Goal: Information Seeking & Learning: Learn about a topic

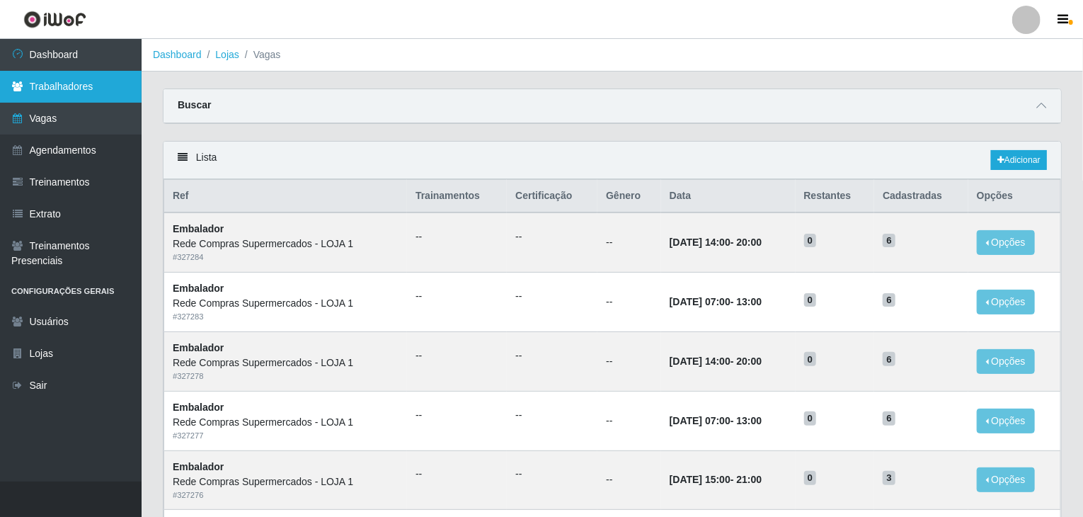
click at [90, 90] on link "Trabalhadores" at bounding box center [71, 87] width 142 height 32
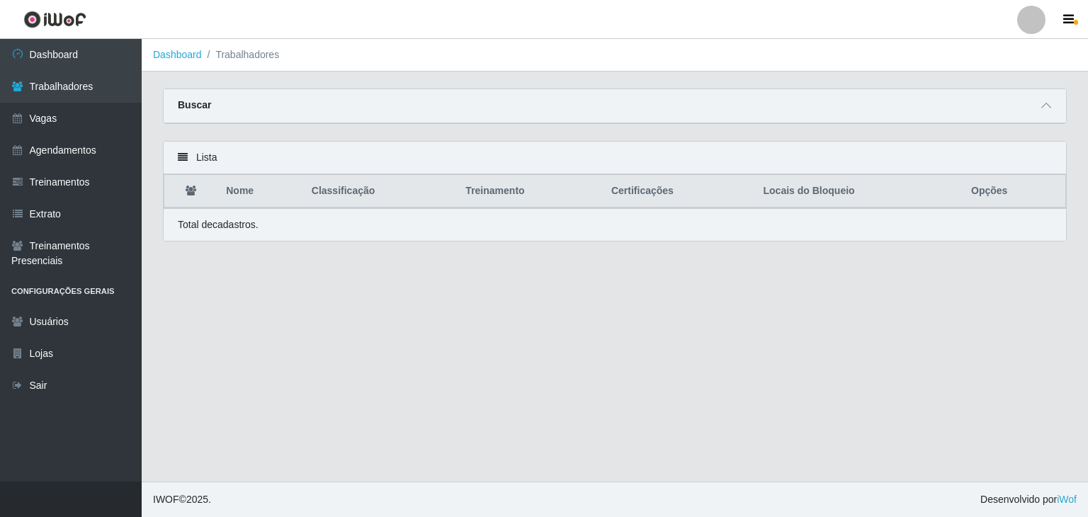
drag, startPoint x: 1045, startPoint y: 106, endPoint x: 1032, endPoint y: 105, distance: 12.8
click at [1045, 106] on icon at bounding box center [1046, 106] width 10 height 10
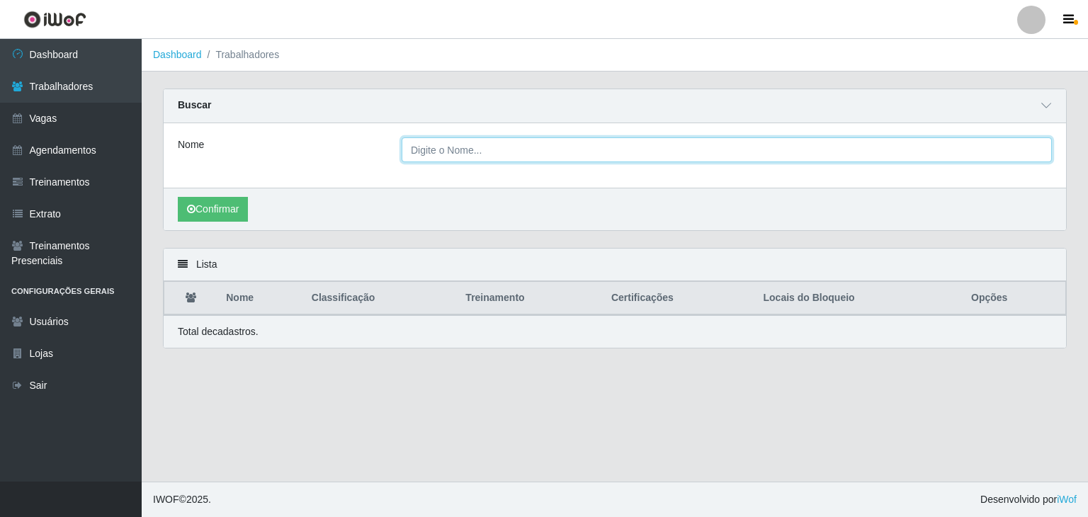
click at [555, 145] on input "Nome" at bounding box center [727, 149] width 650 height 25
type input "LORENA"
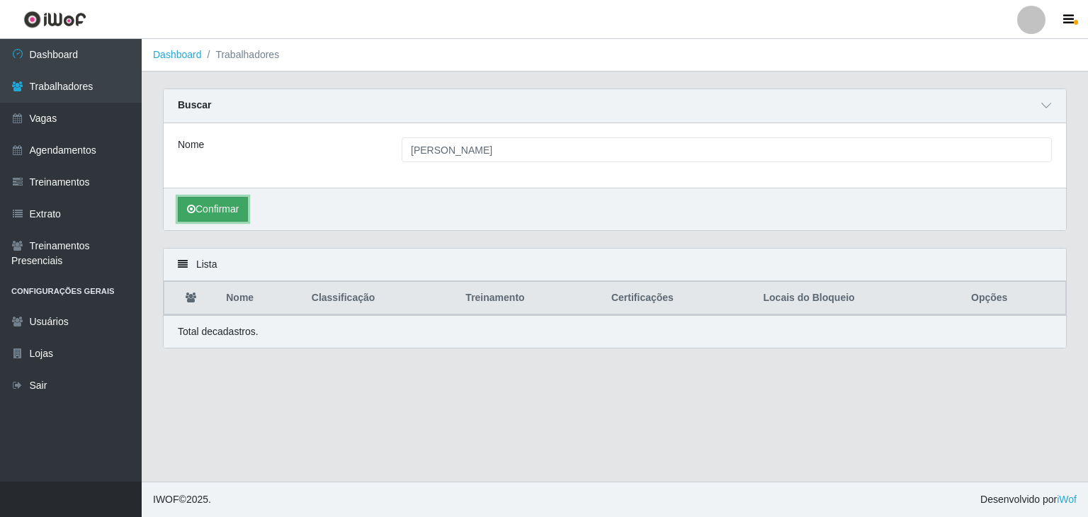
click at [229, 220] on button "Confirmar" at bounding box center [213, 209] width 70 height 25
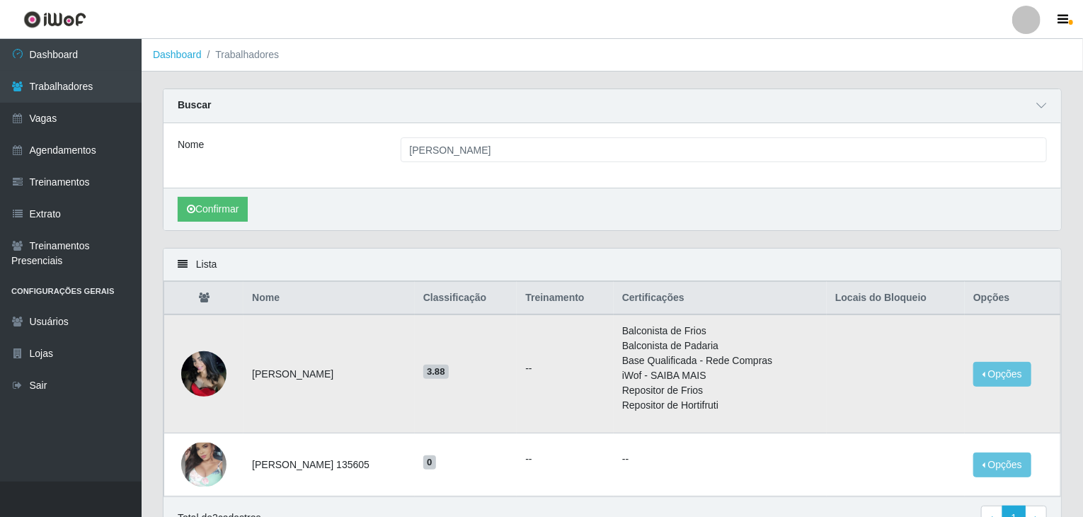
click at [190, 374] on img at bounding box center [203, 373] width 45 height 60
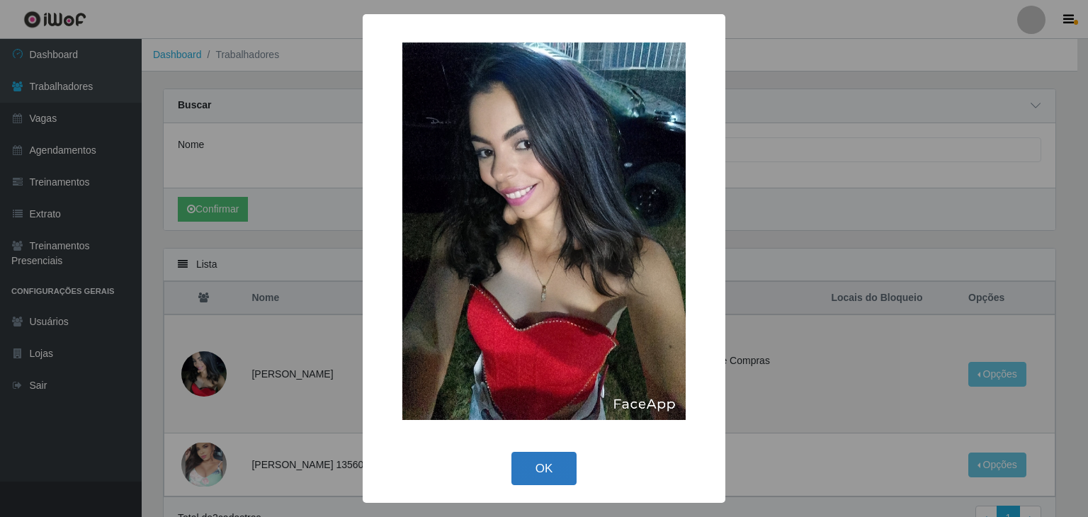
click at [552, 465] on button "OK" at bounding box center [544, 468] width 66 height 33
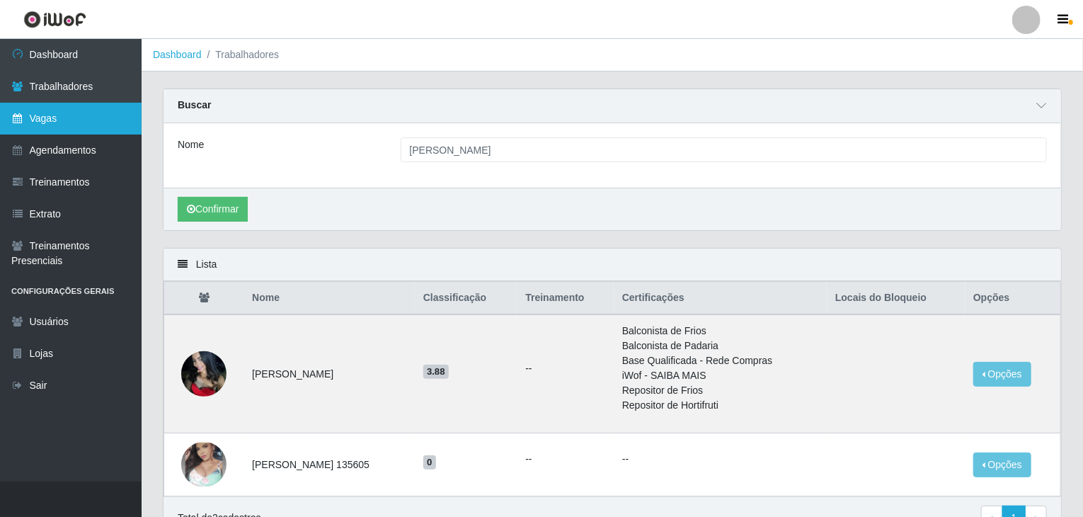
click at [37, 109] on link "Vagas" at bounding box center [71, 119] width 142 height 32
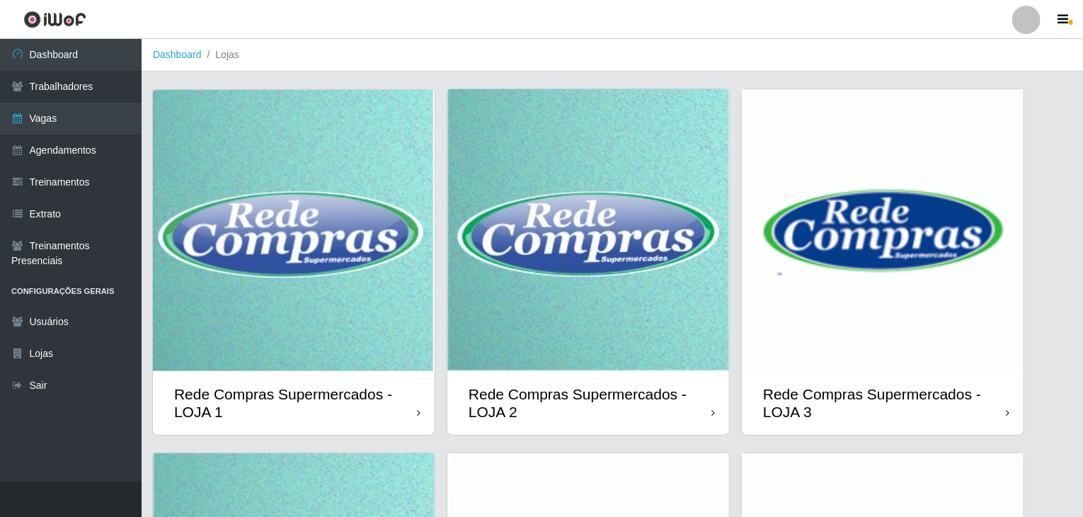
click at [240, 335] on img at bounding box center [294, 230] width 282 height 281
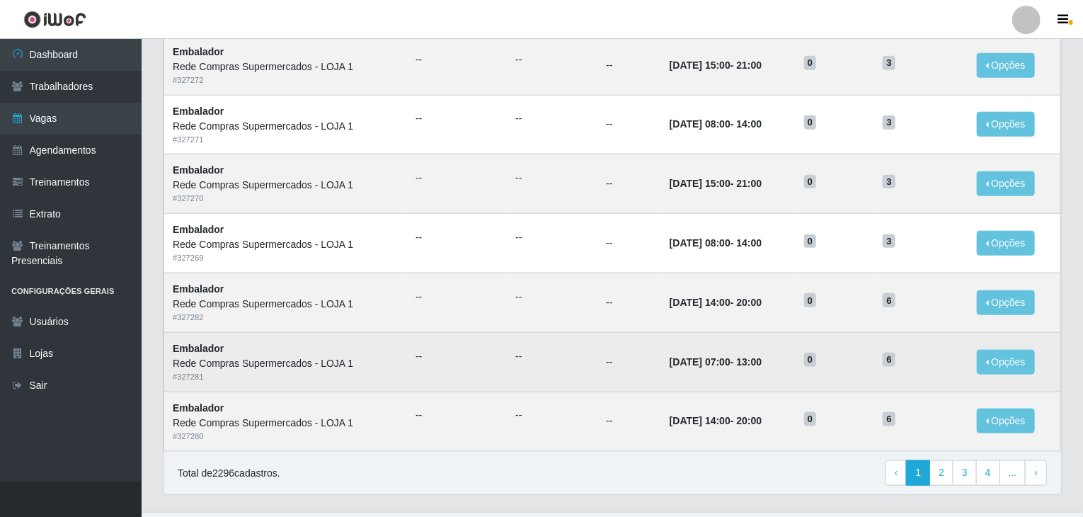
scroll to position [679, 0]
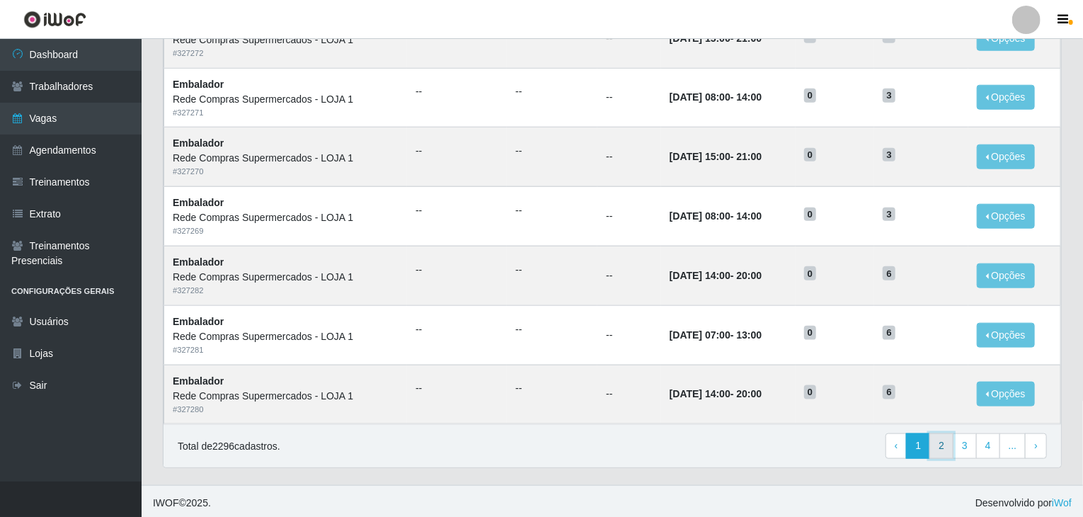
click at [947, 445] on link "2" at bounding box center [942, 445] width 24 height 25
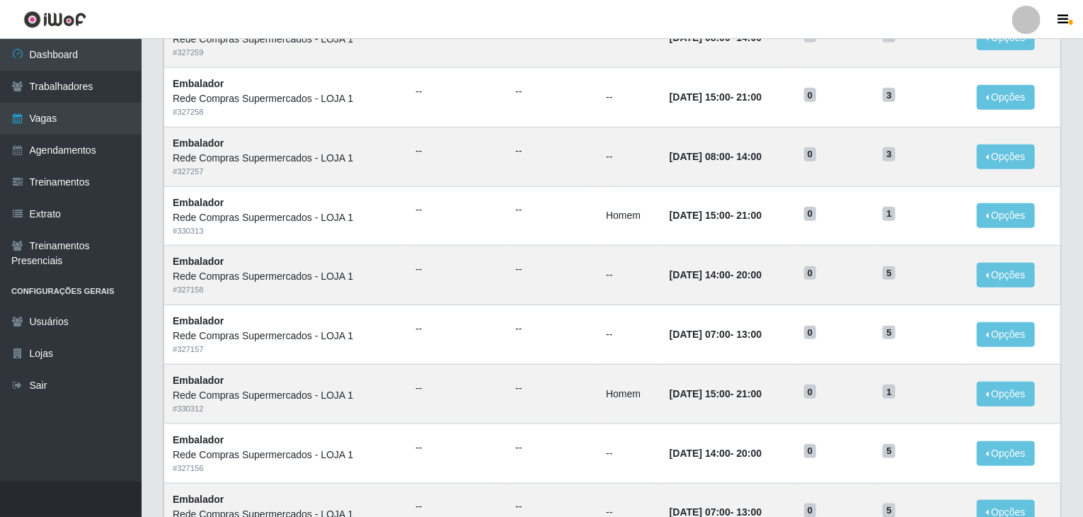
scroll to position [679, 0]
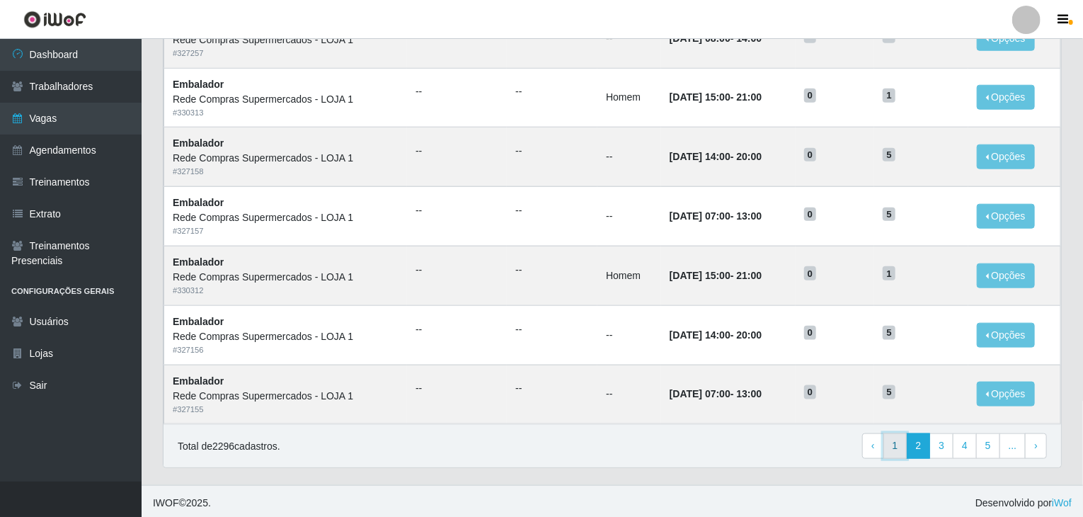
click at [904, 445] on link "1" at bounding box center [896, 445] width 24 height 25
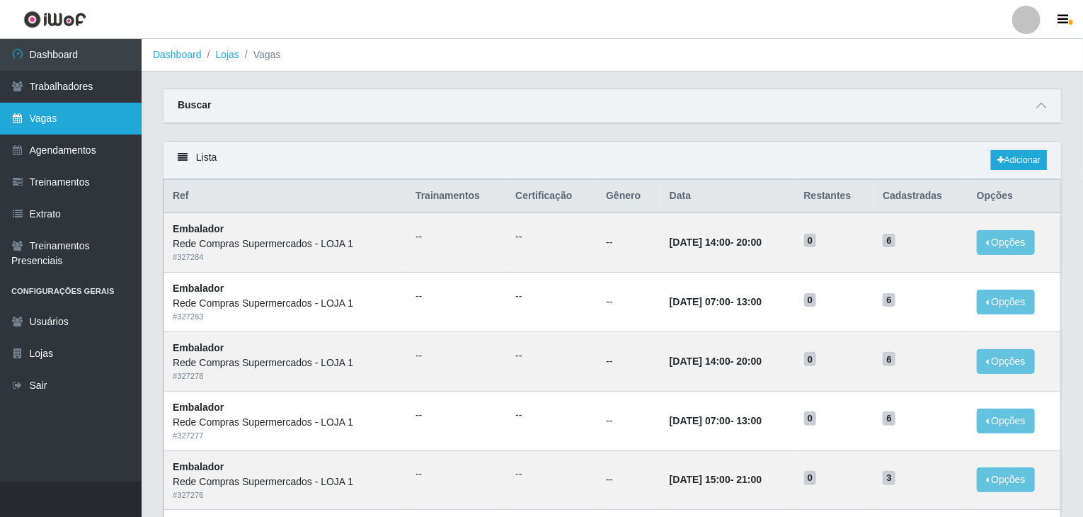
click at [52, 129] on link "Vagas" at bounding box center [71, 119] width 142 height 32
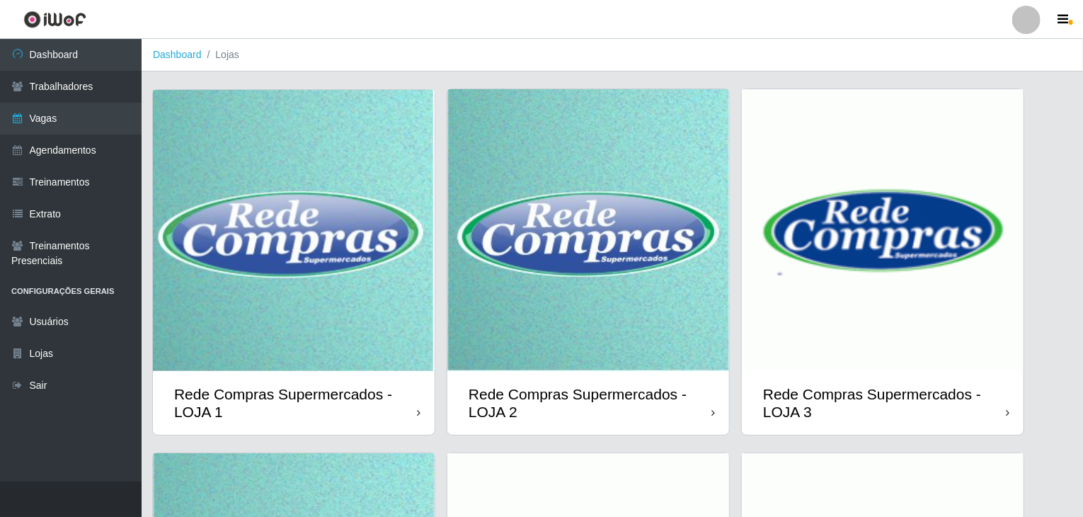
click at [611, 205] on img at bounding box center [589, 230] width 282 height 282
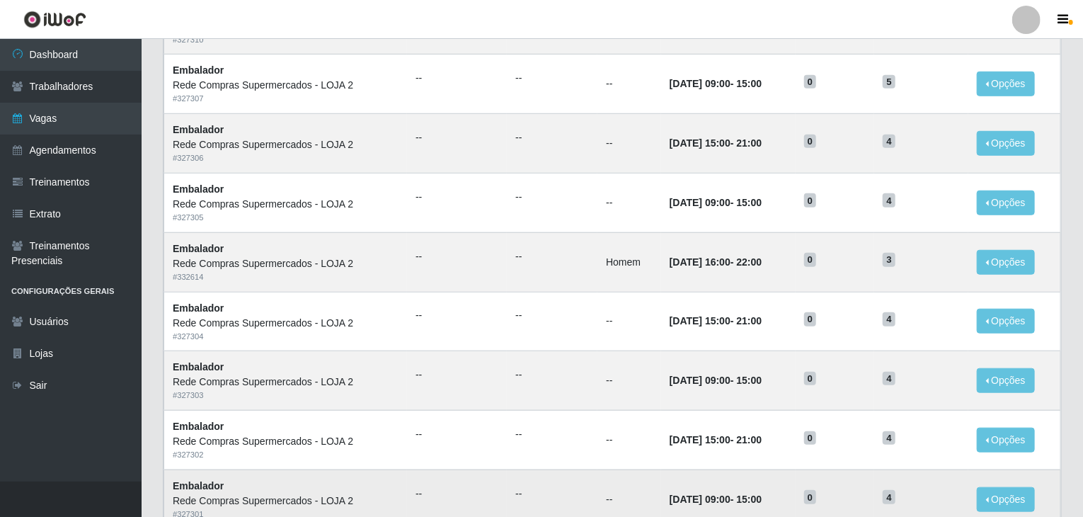
scroll to position [637, 0]
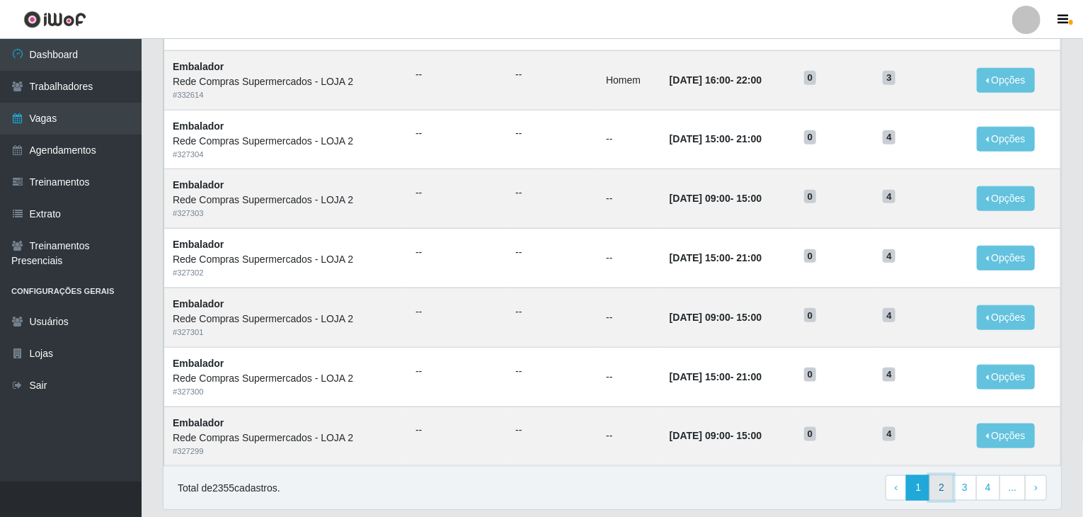
click at [943, 483] on link "2" at bounding box center [942, 487] width 24 height 25
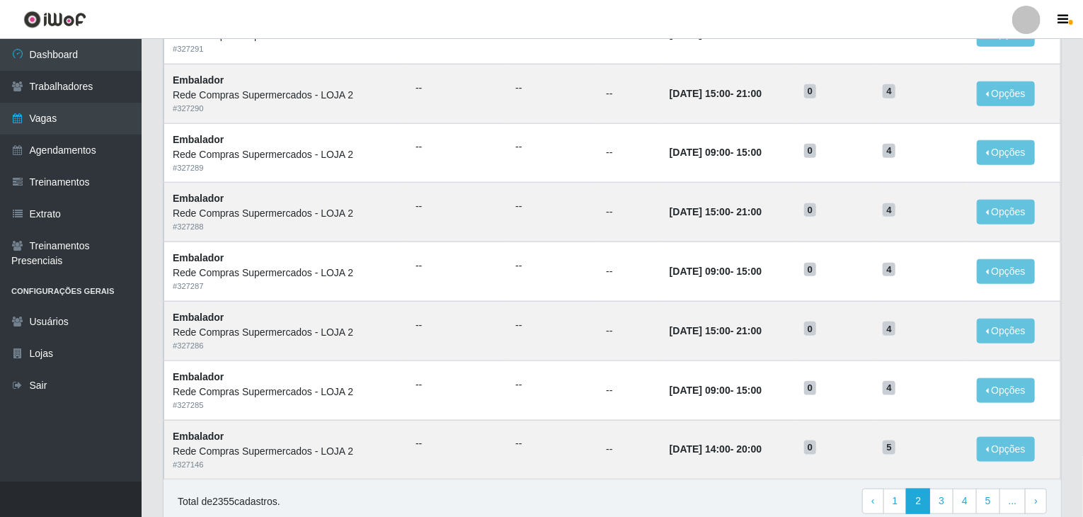
scroll to position [679, 0]
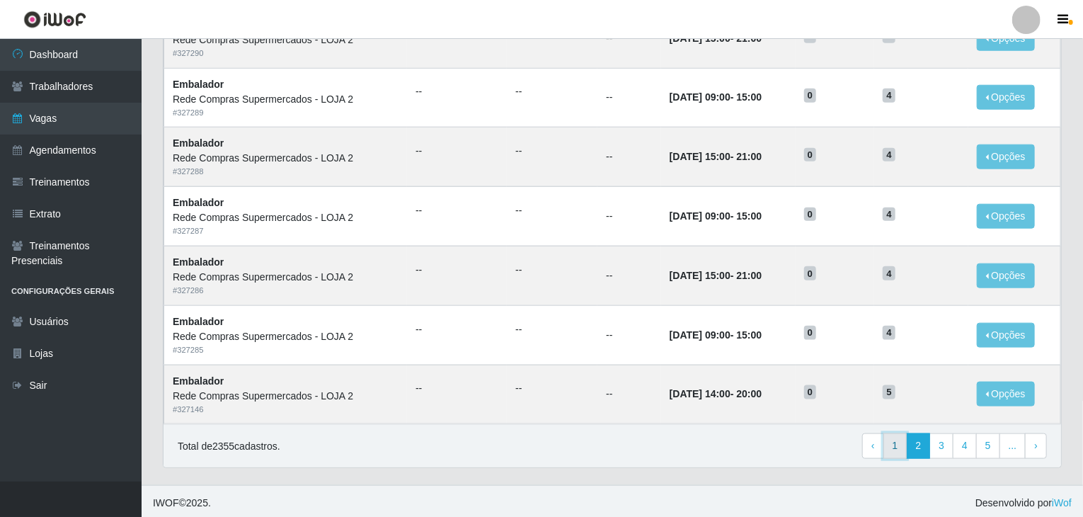
click at [897, 443] on link "1" at bounding box center [896, 445] width 24 height 25
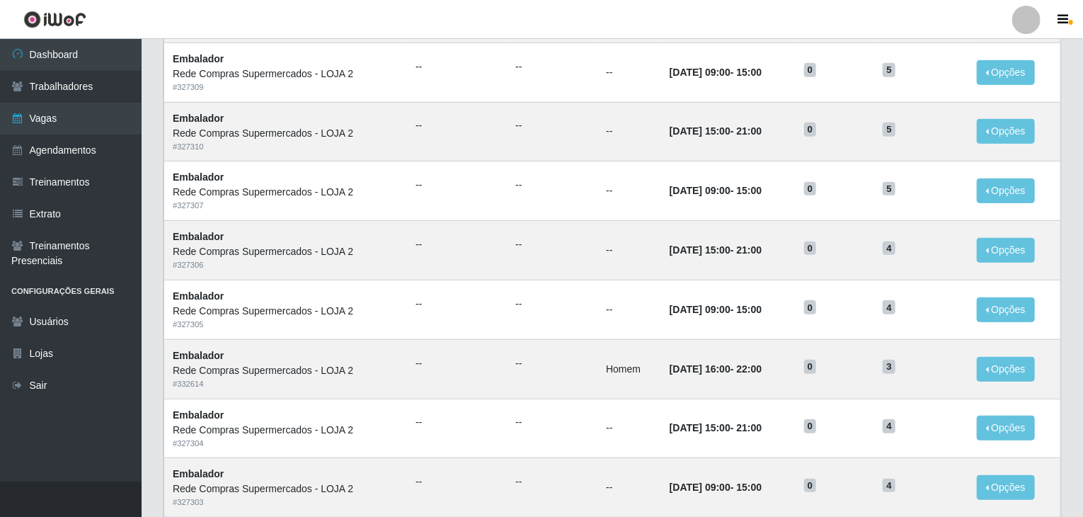
scroll to position [496, 0]
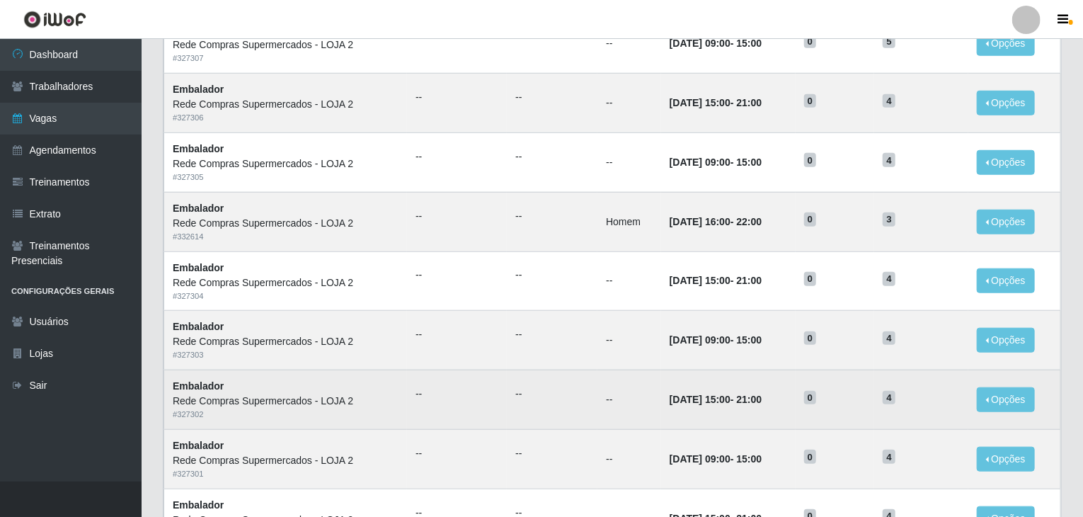
click at [528, 387] on ul "--" at bounding box center [553, 394] width 74 height 15
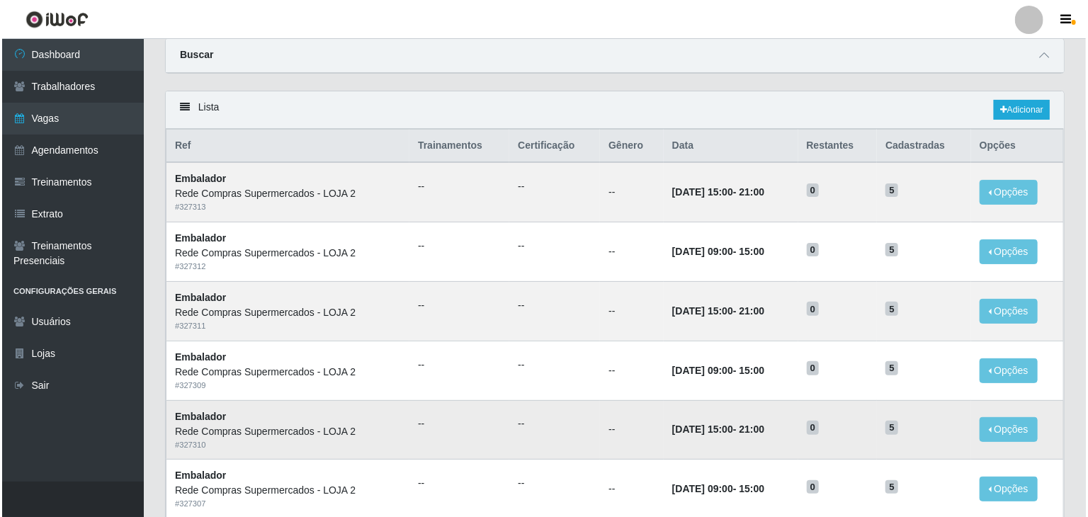
scroll to position [0, 0]
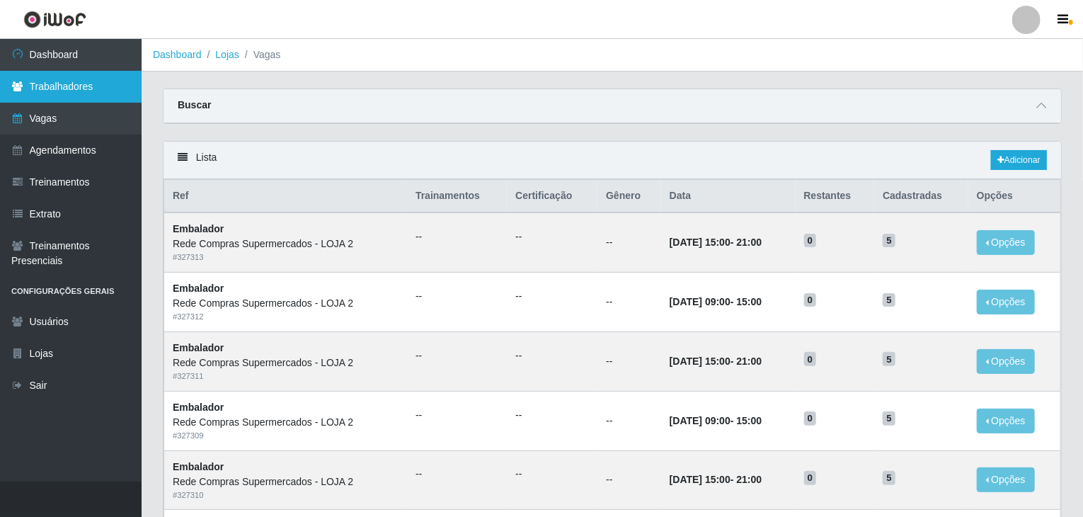
click at [120, 85] on link "Trabalhadores" at bounding box center [71, 87] width 142 height 32
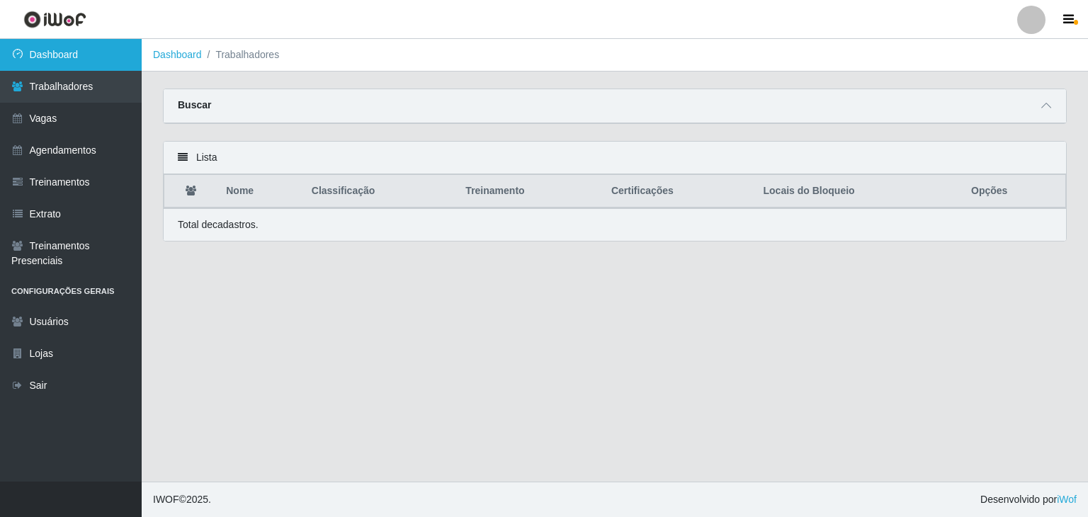
click at [79, 52] on link "Dashboard" at bounding box center [71, 55] width 142 height 32
